Goal: Transaction & Acquisition: Purchase product/service

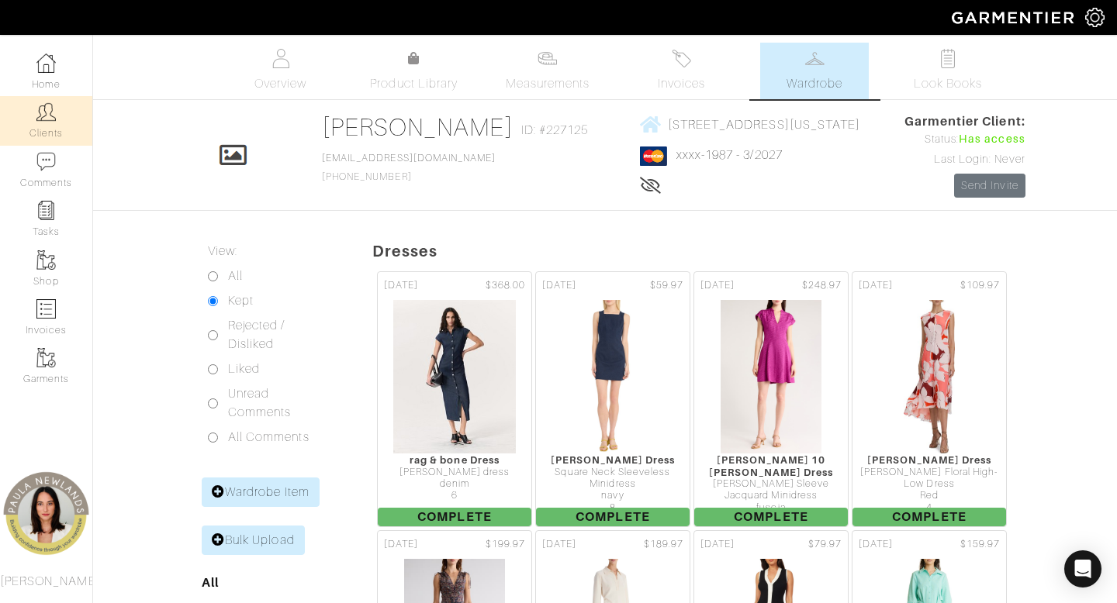
click at [52, 131] on link "Clients" at bounding box center [46, 120] width 92 height 49
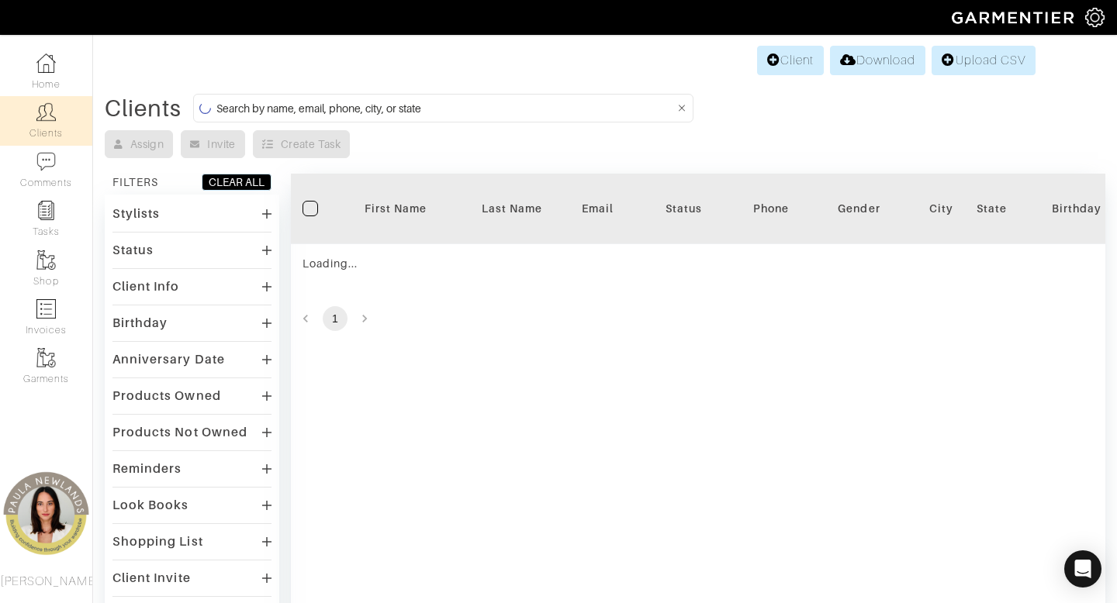
click at [529, 109] on input at bounding box center [445, 107] width 458 height 19
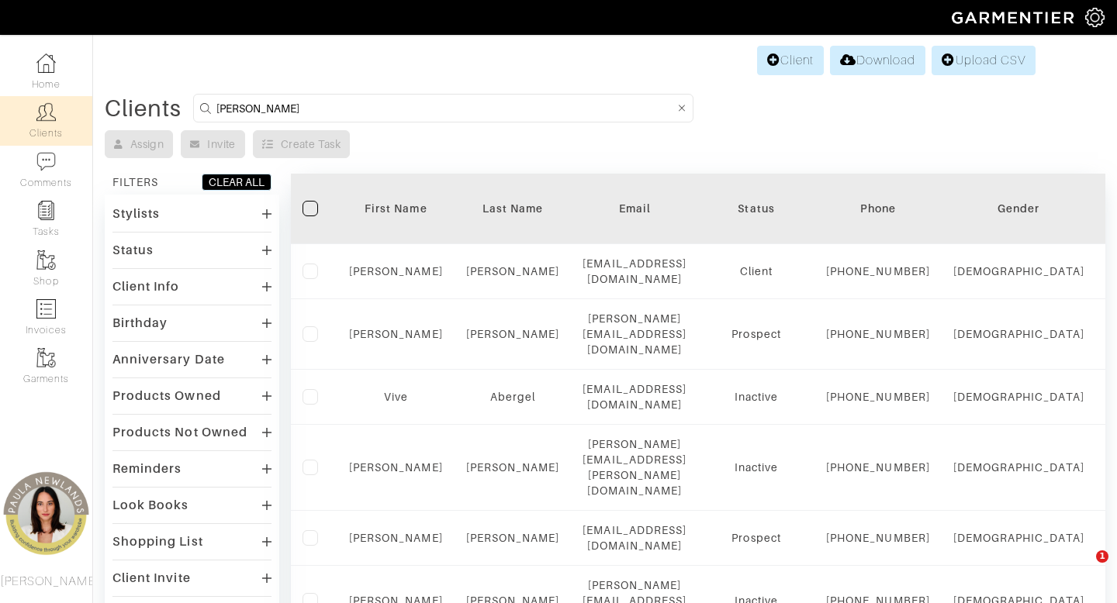
type input "[PERSON_NAME]"
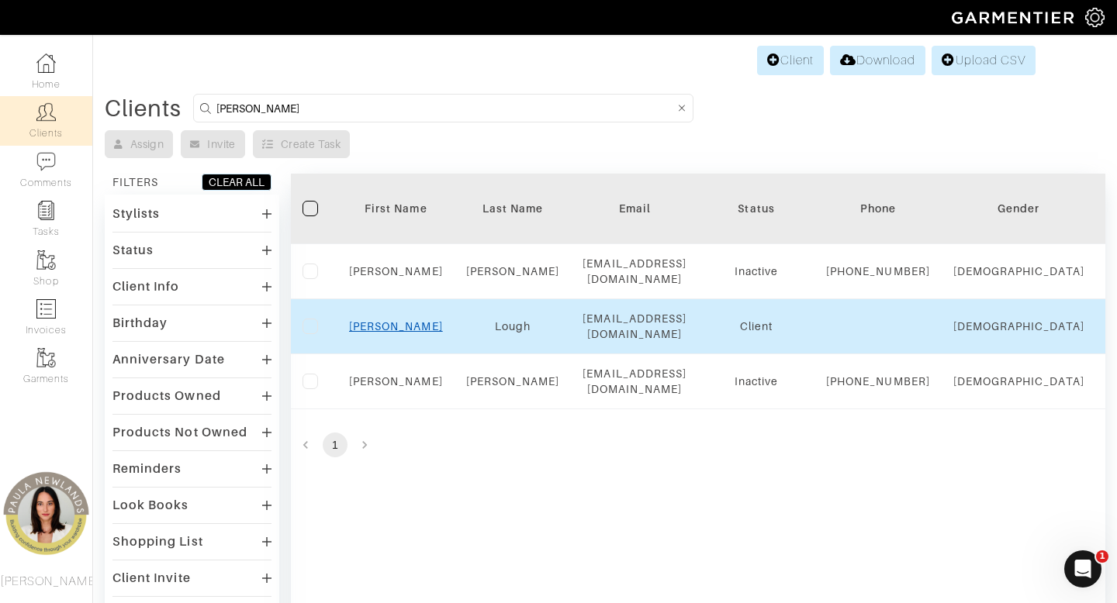
click at [401, 333] on link "[PERSON_NAME]" at bounding box center [396, 326] width 94 height 12
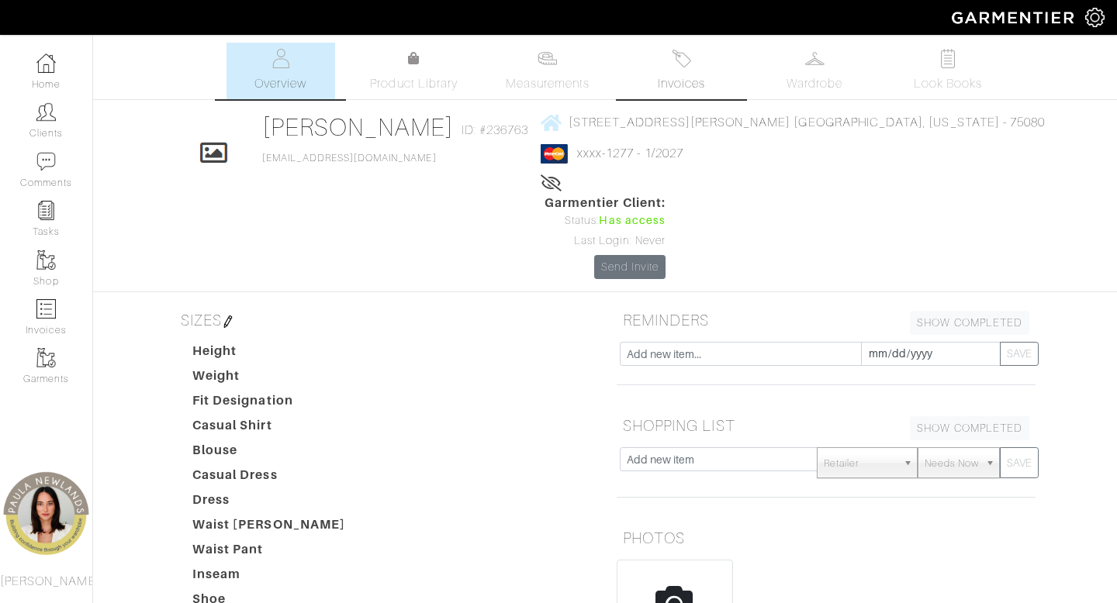
click at [679, 75] on span "Invoices" at bounding box center [681, 83] width 47 height 19
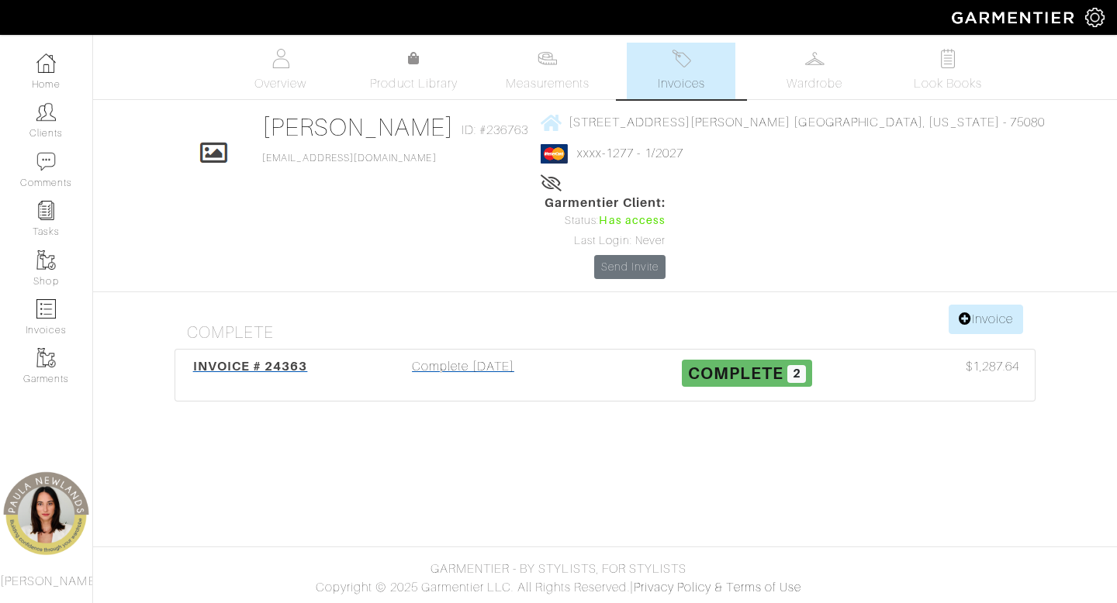
click at [461, 357] on div "Complete [DATE]" at bounding box center [463, 375] width 284 height 36
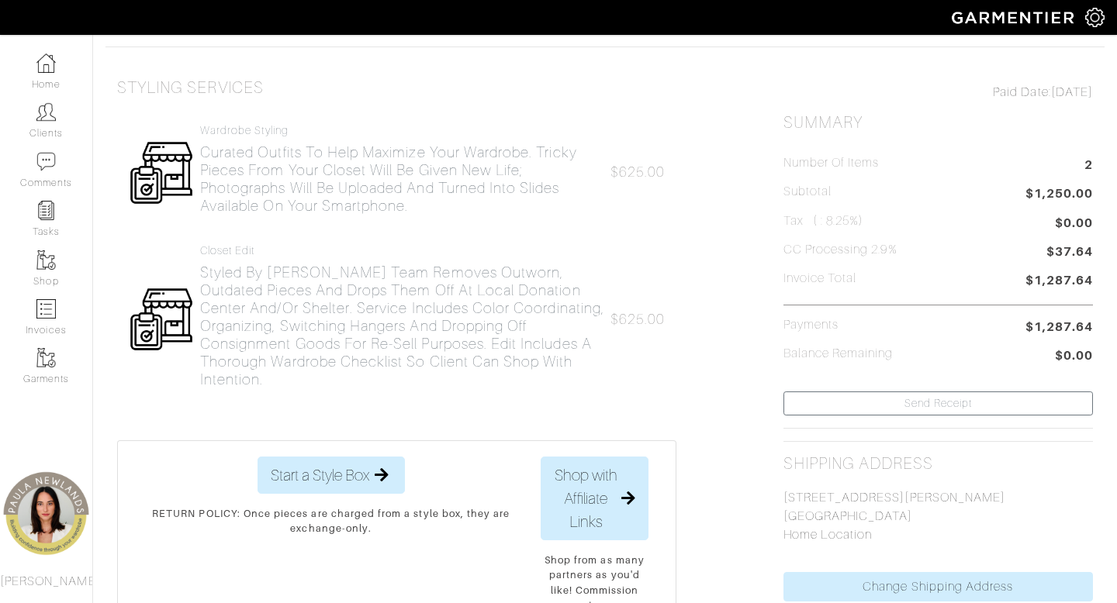
scroll to position [147, 0]
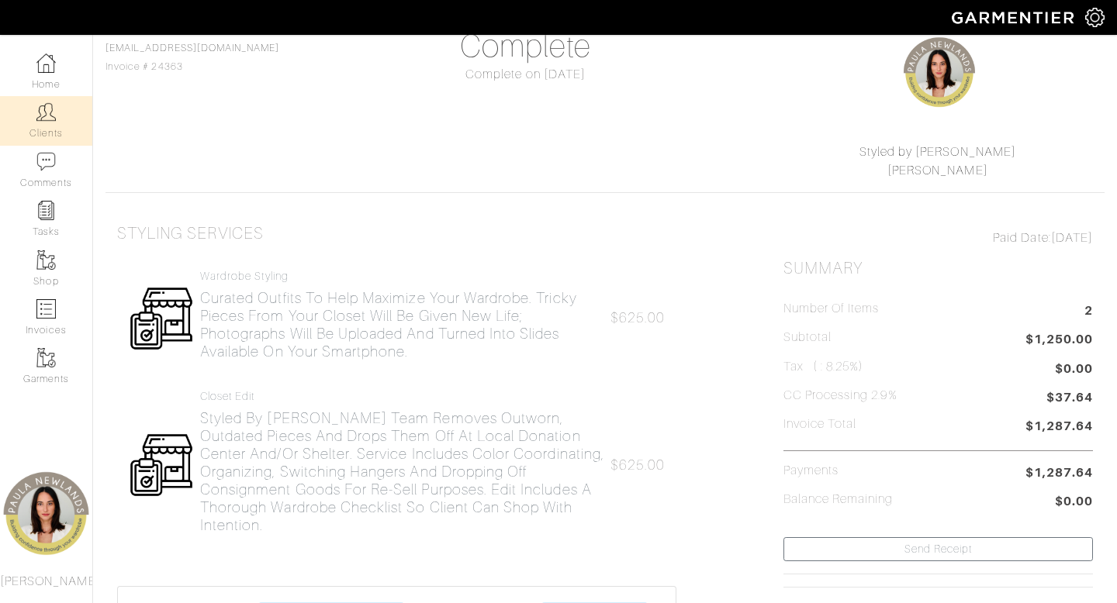
click at [50, 121] on img at bounding box center [45, 111] width 19 height 19
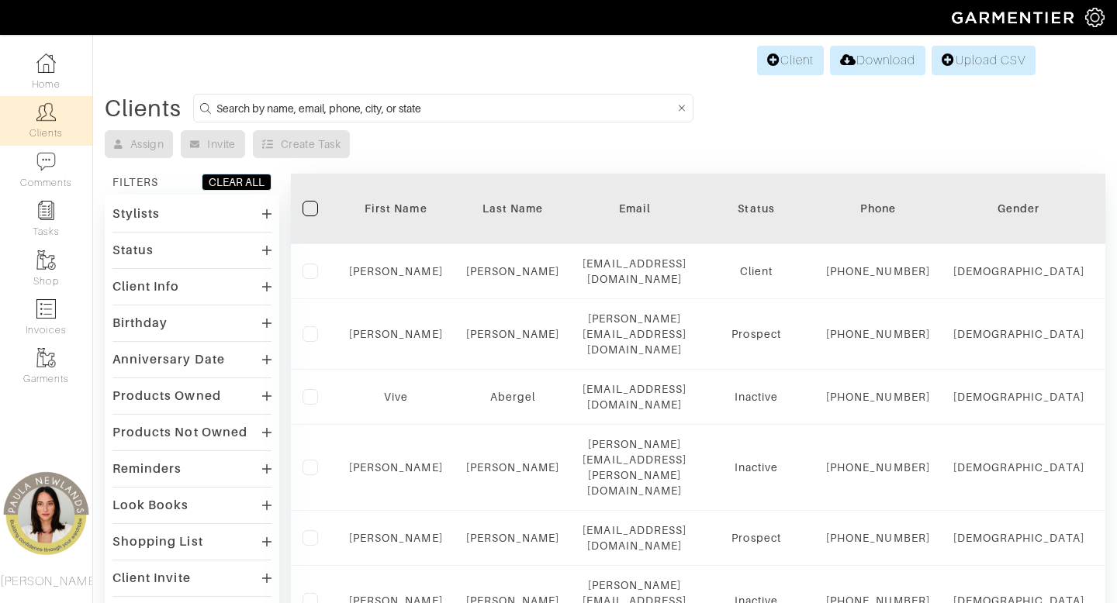
click at [524, 114] on input at bounding box center [445, 107] width 458 height 19
type input "melinda"
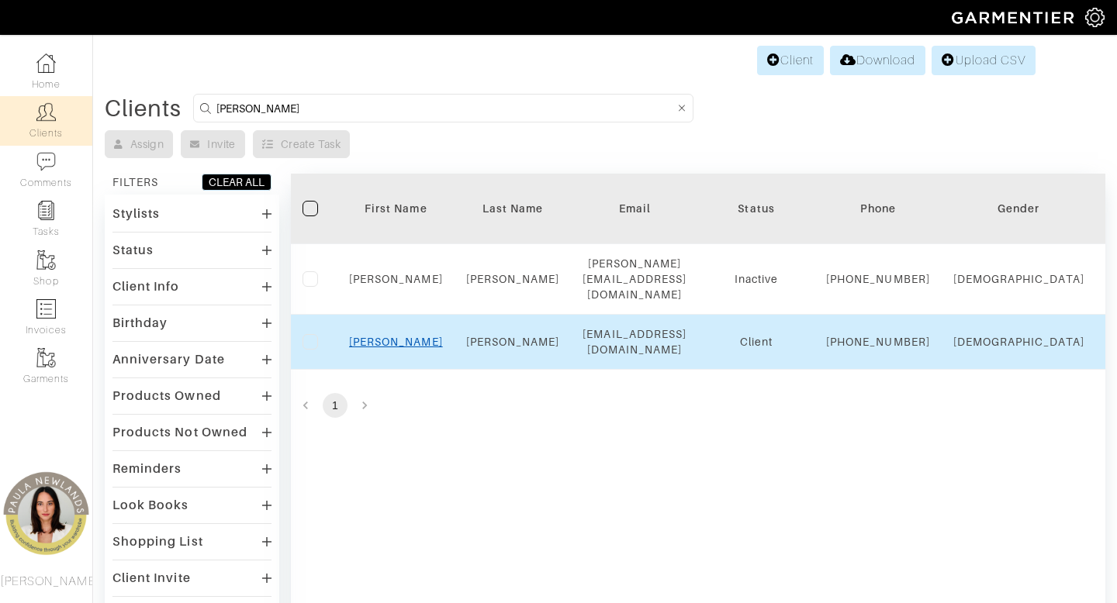
click at [405, 345] on link "Melinda" at bounding box center [396, 342] width 94 height 12
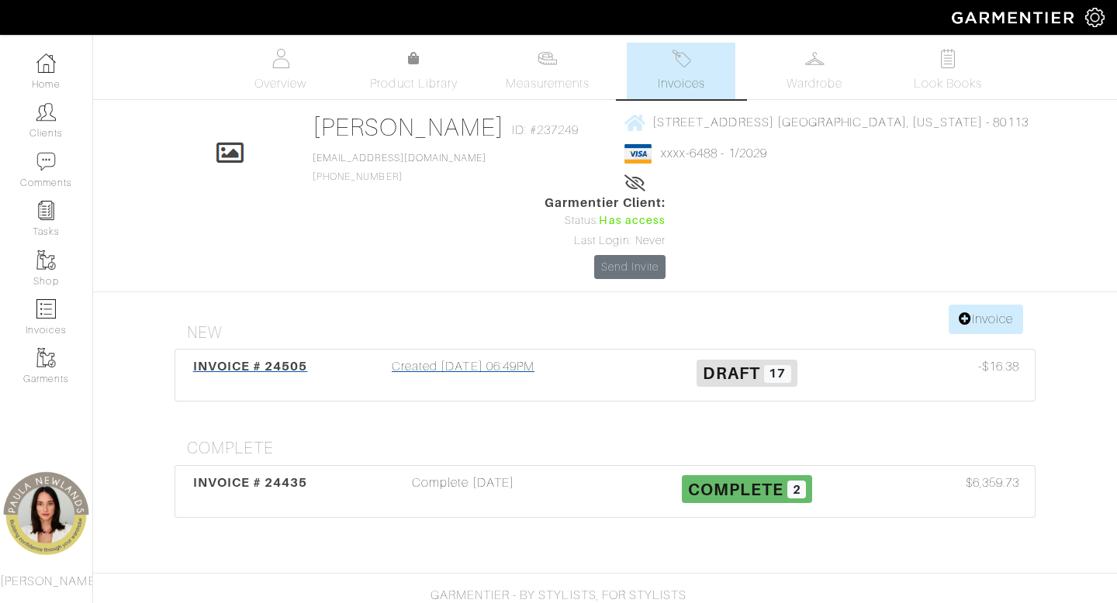
click at [493, 357] on div "Created 09/04/25 06:49PM" at bounding box center [463, 375] width 284 height 36
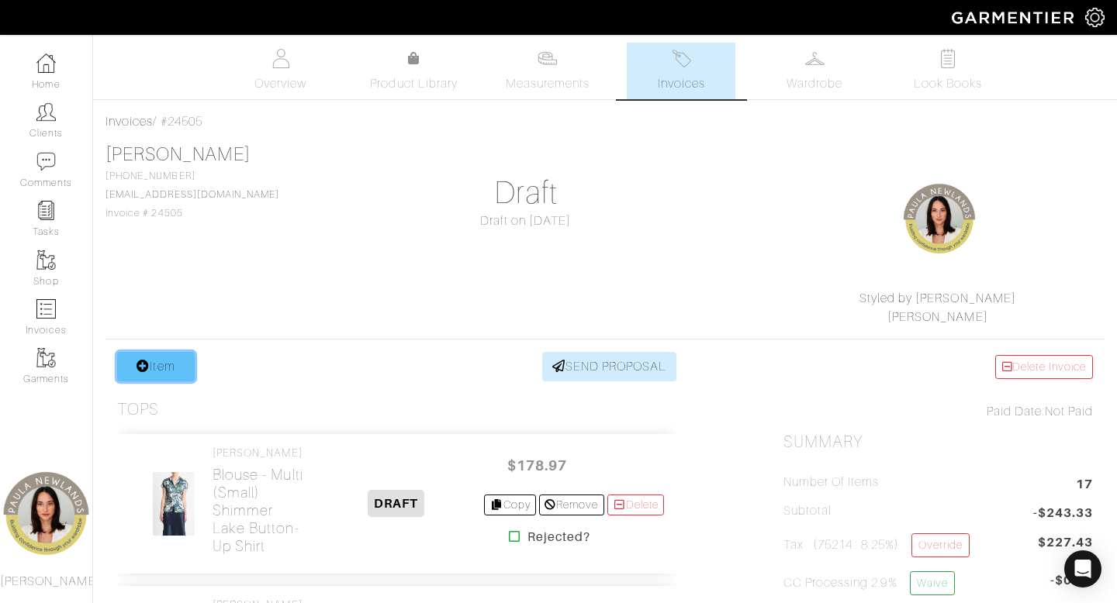
click at [157, 370] on link "Item" at bounding box center [156, 366] width 78 height 29
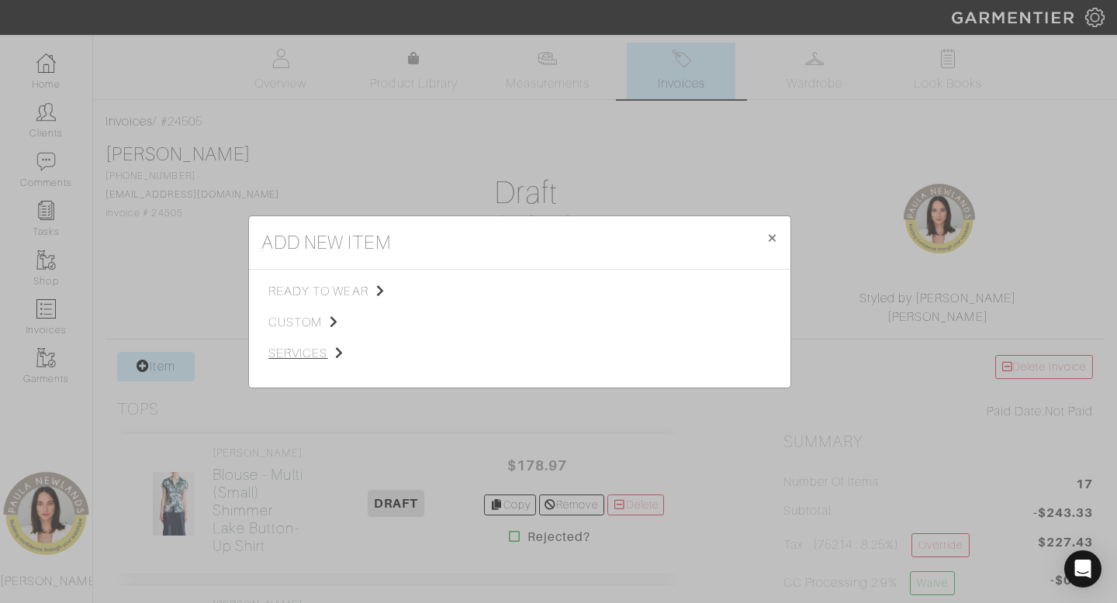
click at [309, 360] on span "services" at bounding box center [346, 353] width 156 height 19
click at [477, 312] on link "Tailoring" at bounding box center [469, 310] width 44 height 12
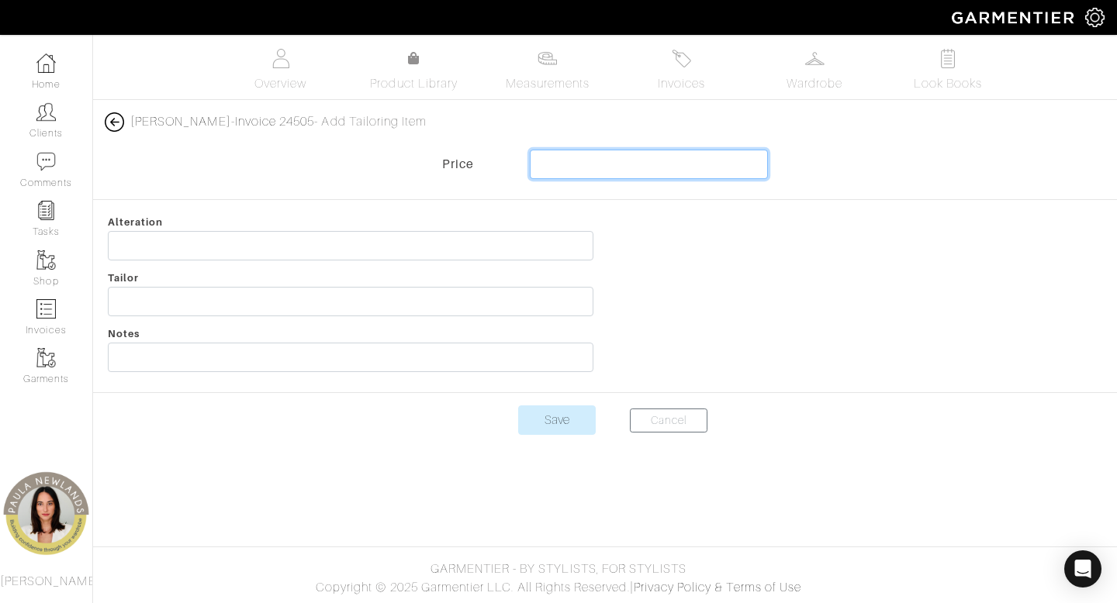
click at [744, 166] on input "text" at bounding box center [649, 164] width 239 height 29
type input "31.00"
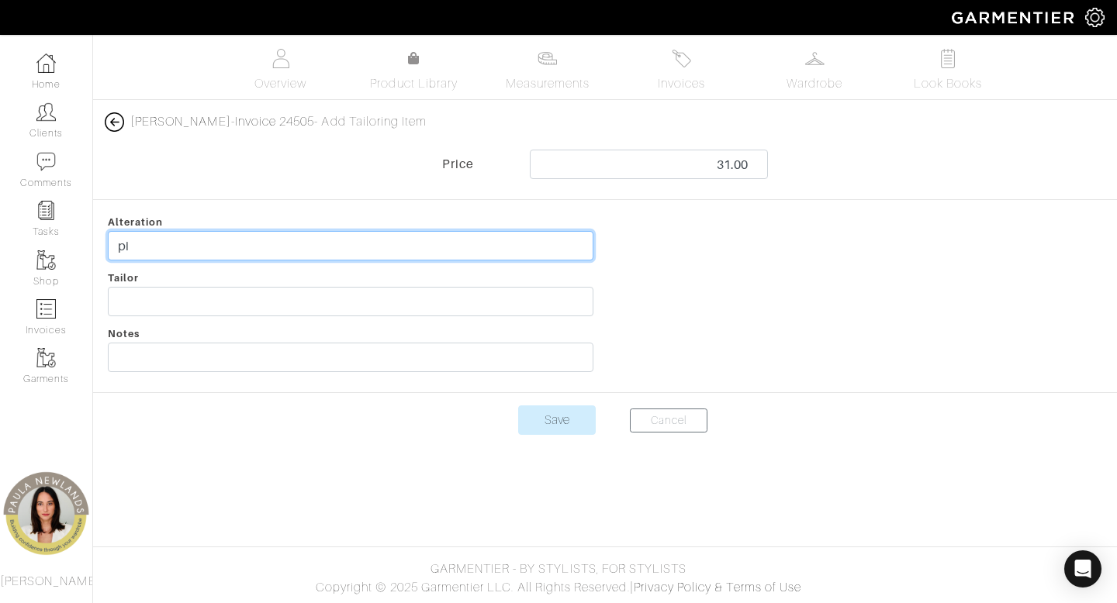
type input "p"
type input "shorten and attach original hem - pistola jeans"
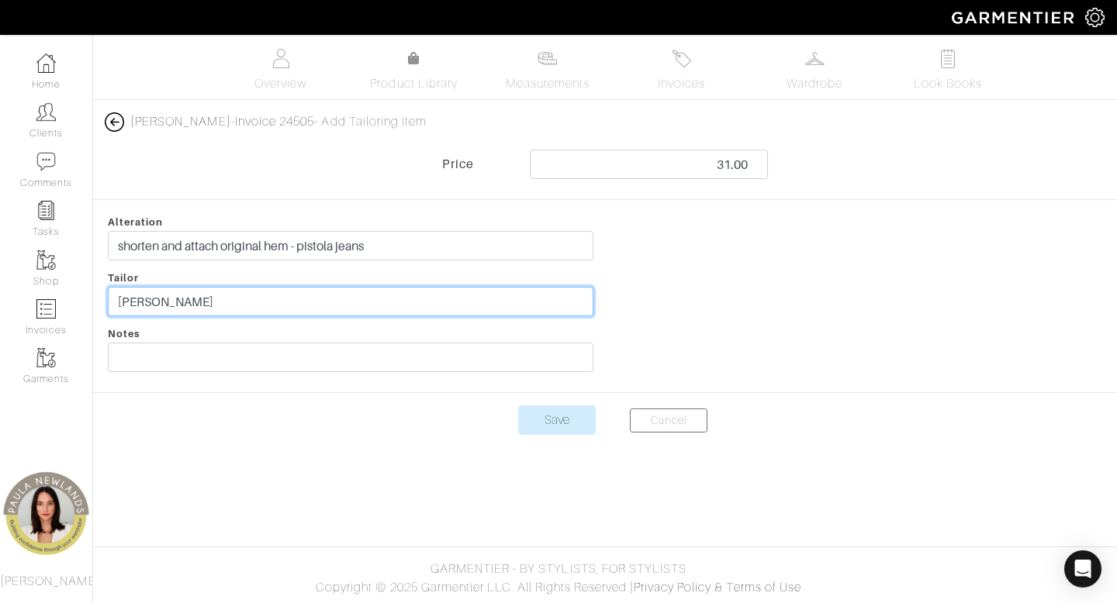
type input "jordyn c"
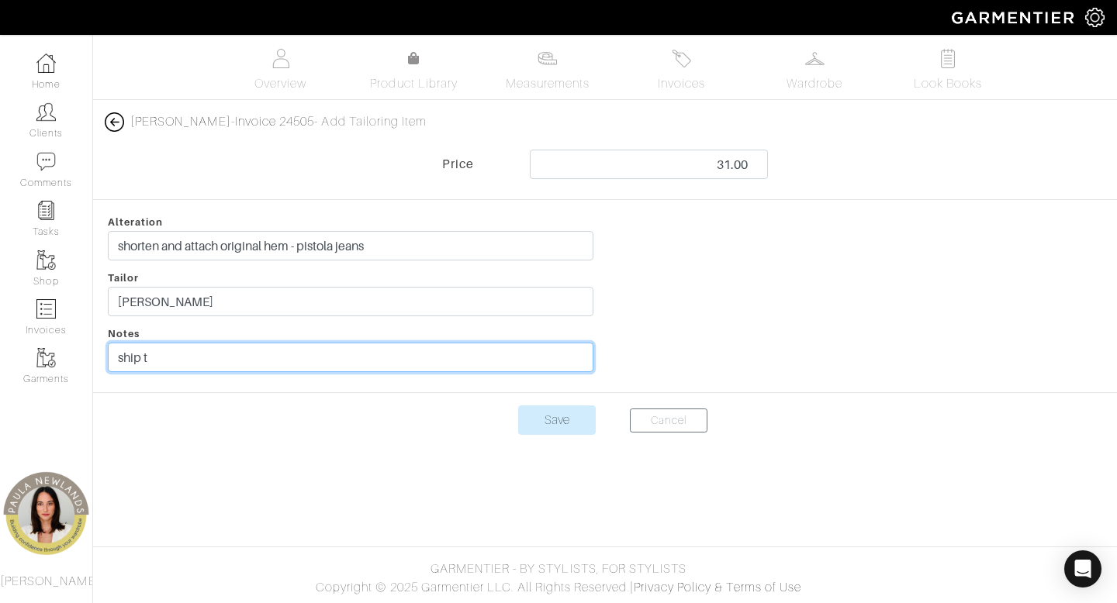
type input "ship to client"
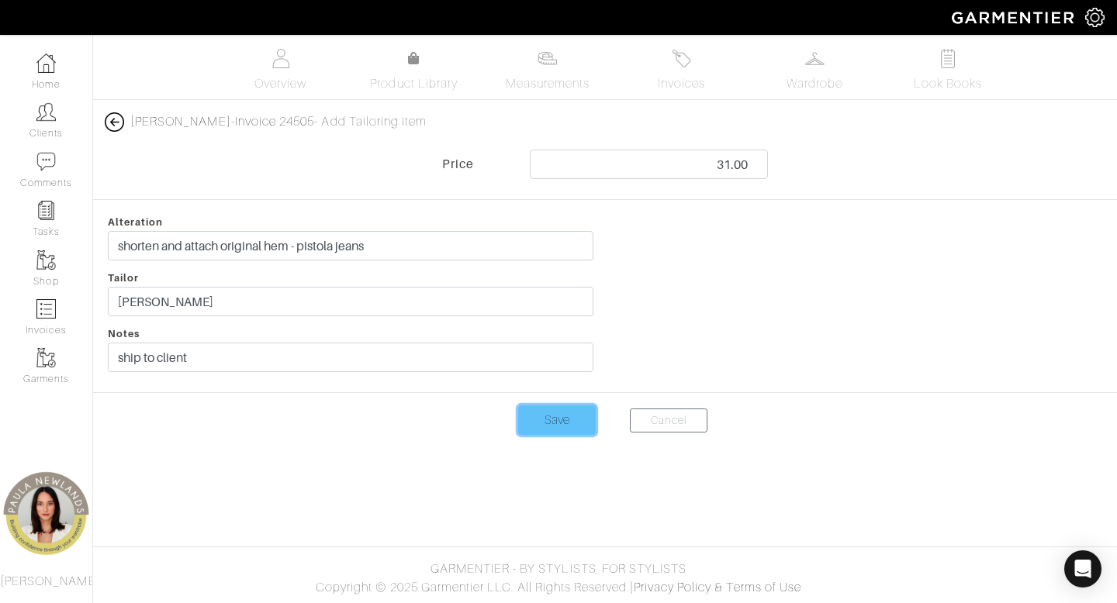
click at [565, 424] on input "Save" at bounding box center [557, 420] width 78 height 29
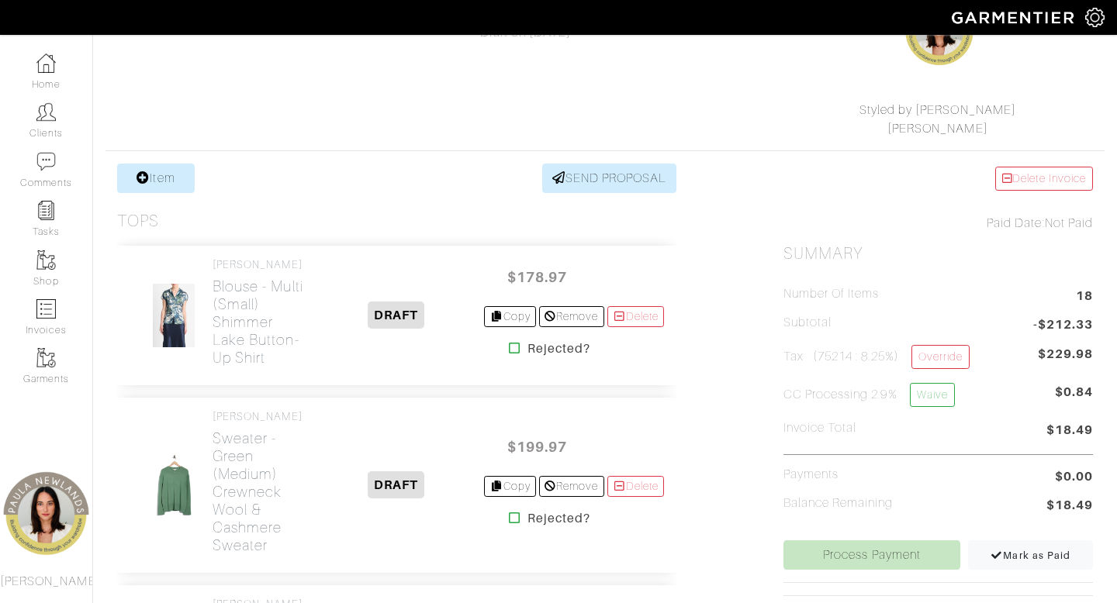
scroll to position [279, 0]
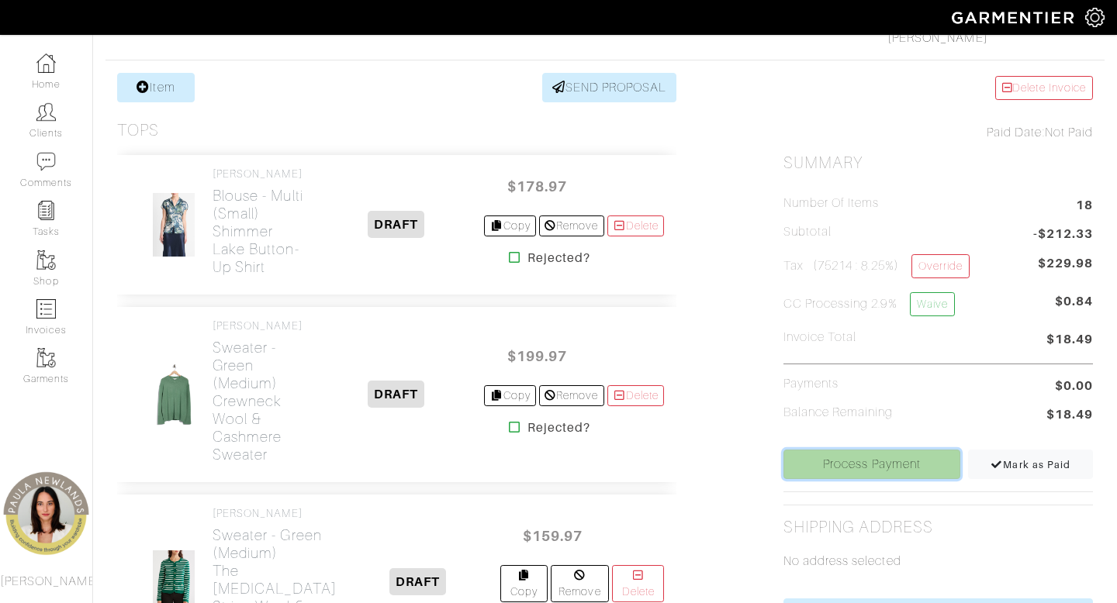
click at [868, 465] on link "Process Payment" at bounding box center [872, 464] width 178 height 29
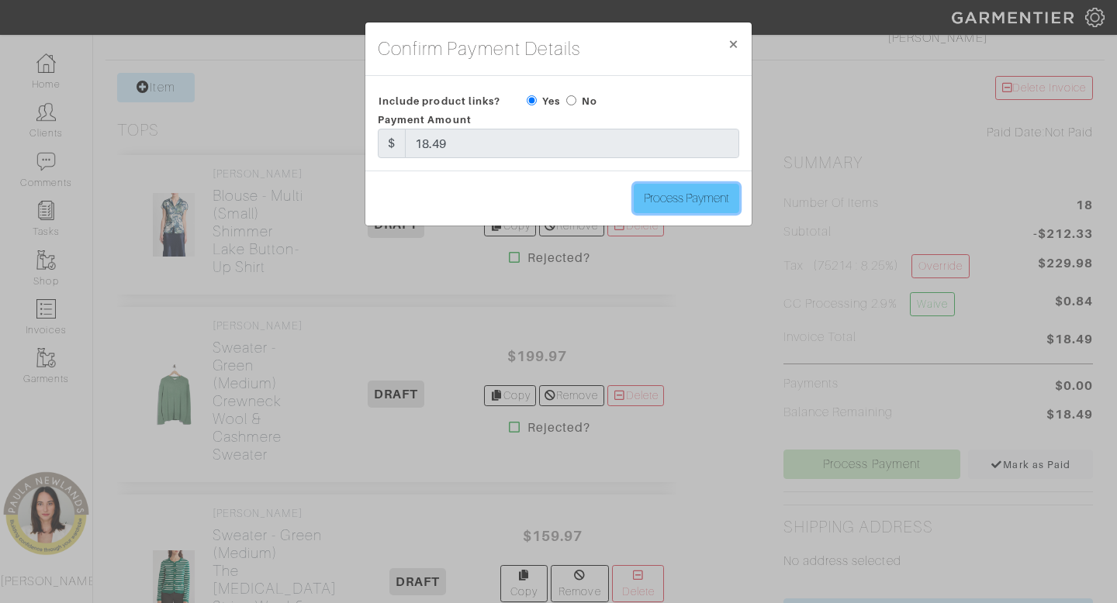
click at [701, 202] on input "Process Payment" at bounding box center [686, 198] width 105 height 29
type input "Process Payment"
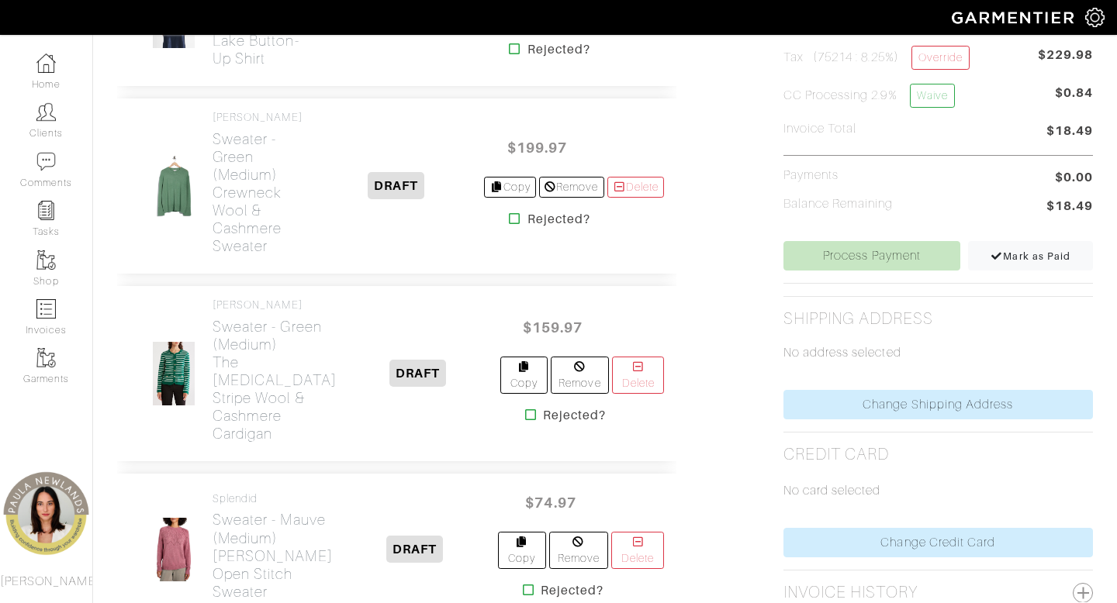
scroll to position [702, 0]
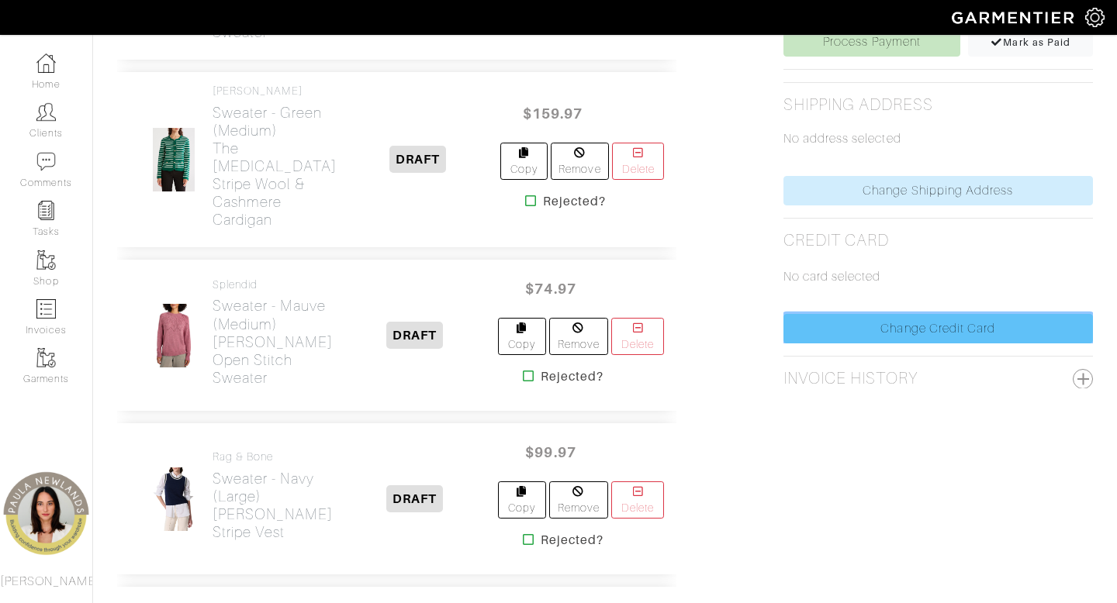
click at [872, 322] on link "Change Credit Card" at bounding box center [937, 328] width 309 height 29
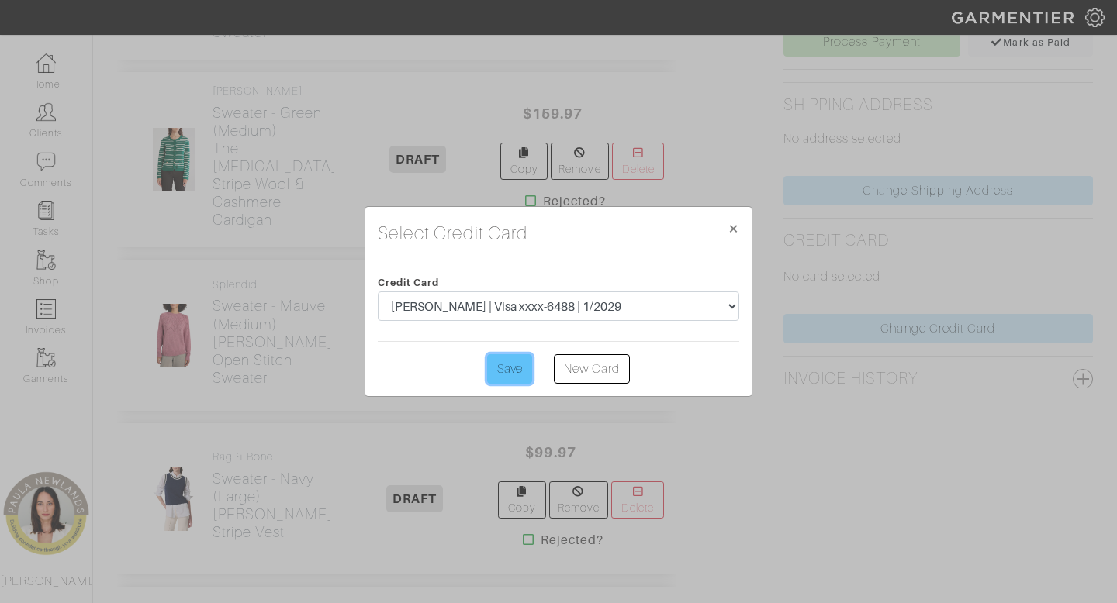
click at [511, 375] on input "Save" at bounding box center [509, 368] width 45 height 29
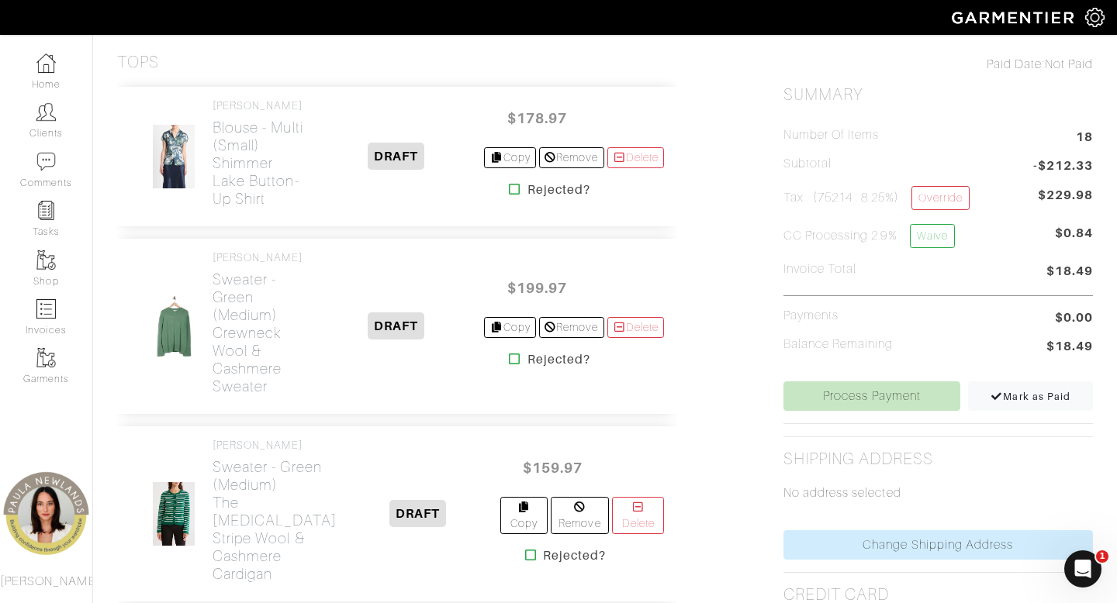
scroll to position [395, 0]
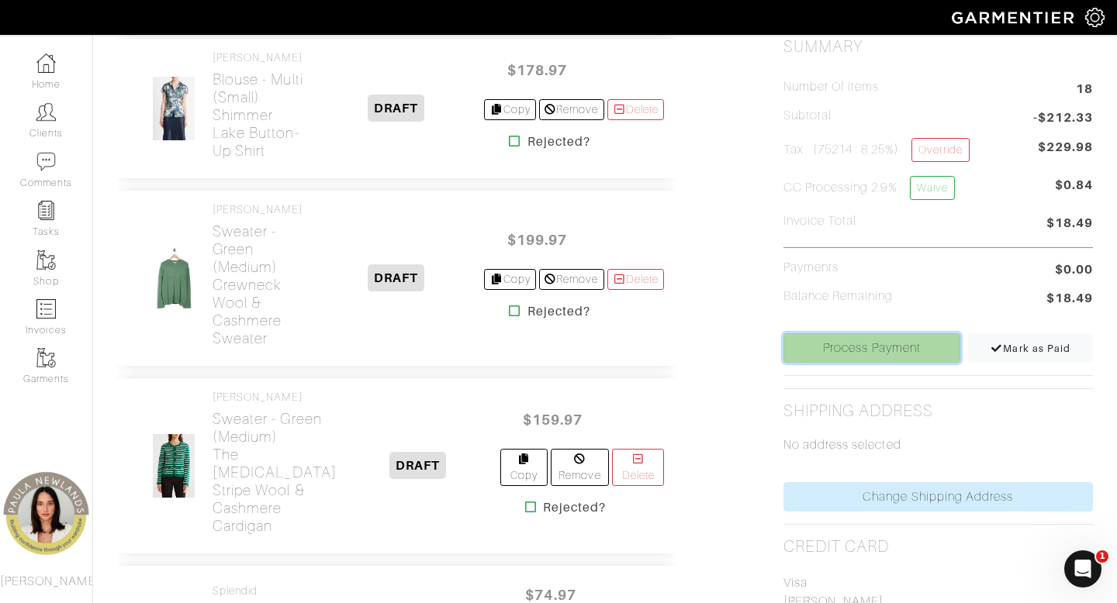
click at [833, 351] on link "Process Payment" at bounding box center [872, 347] width 178 height 29
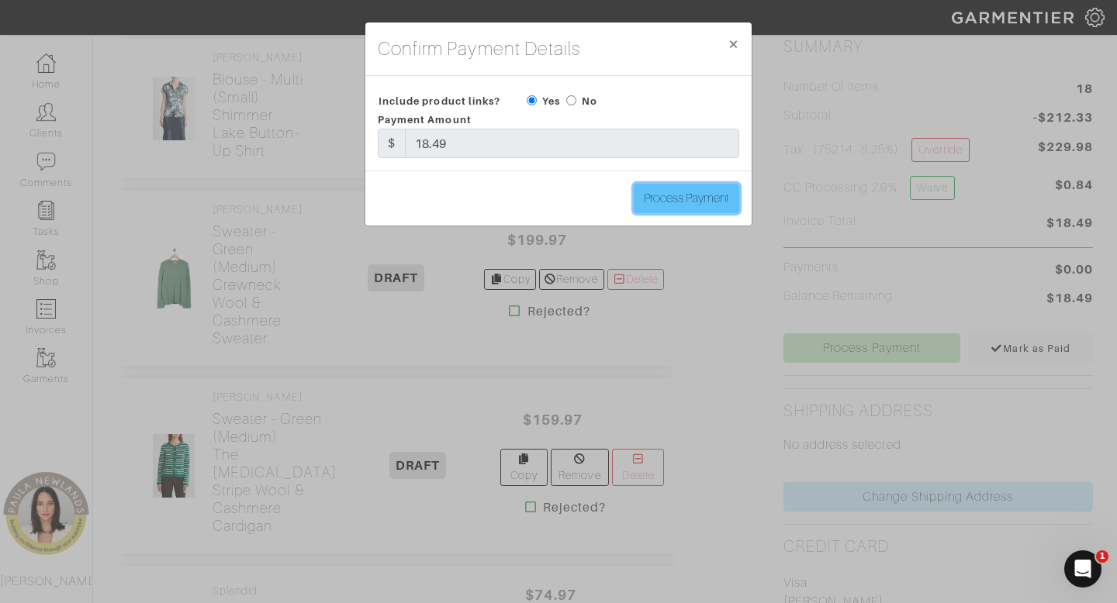
click at [667, 206] on input "Process Payment" at bounding box center [686, 198] width 105 height 29
type input "Process Payment"
